Goal: Check status

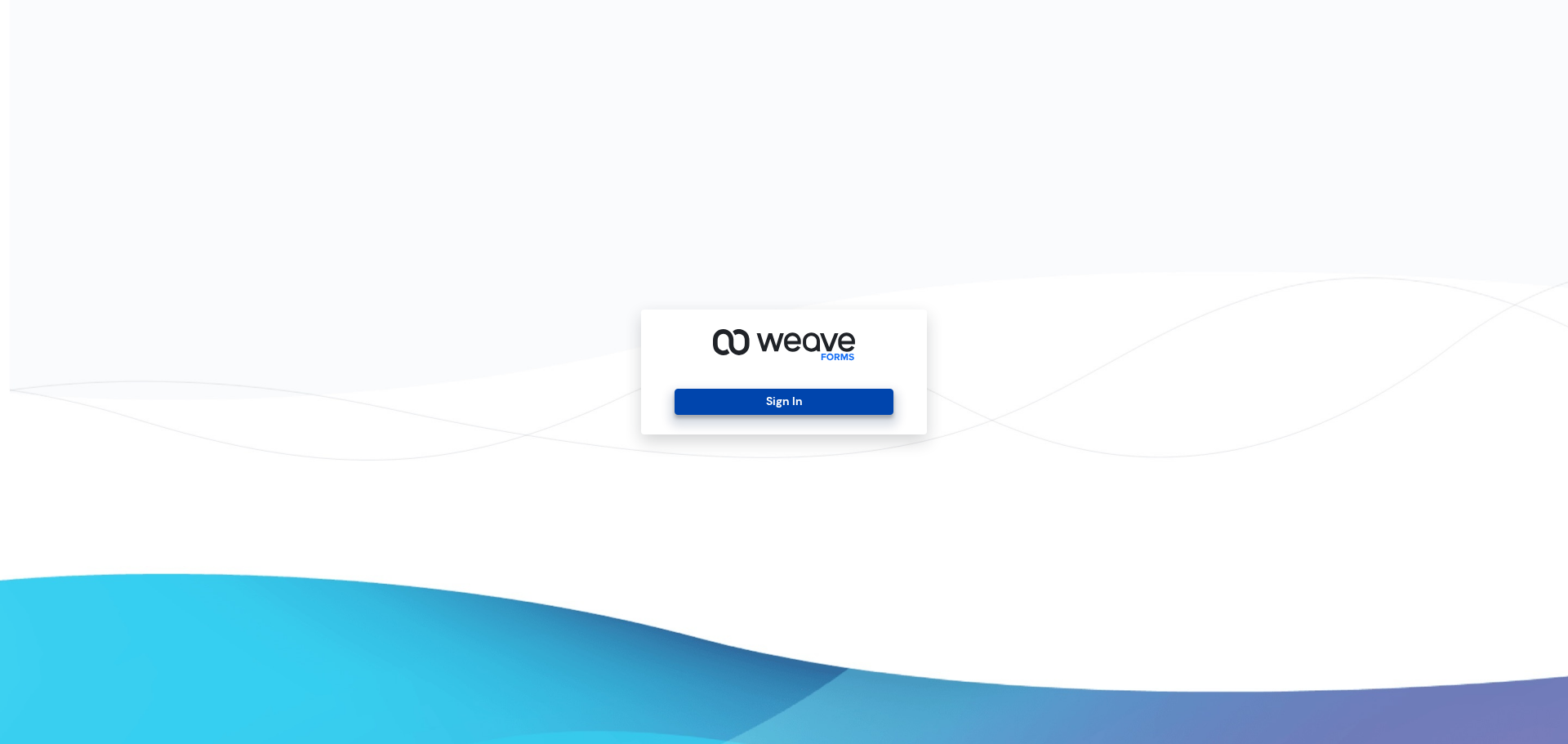
click at [792, 394] on button "Sign In" at bounding box center [784, 401] width 218 height 26
